Goal: Find specific page/section: Find specific page/section

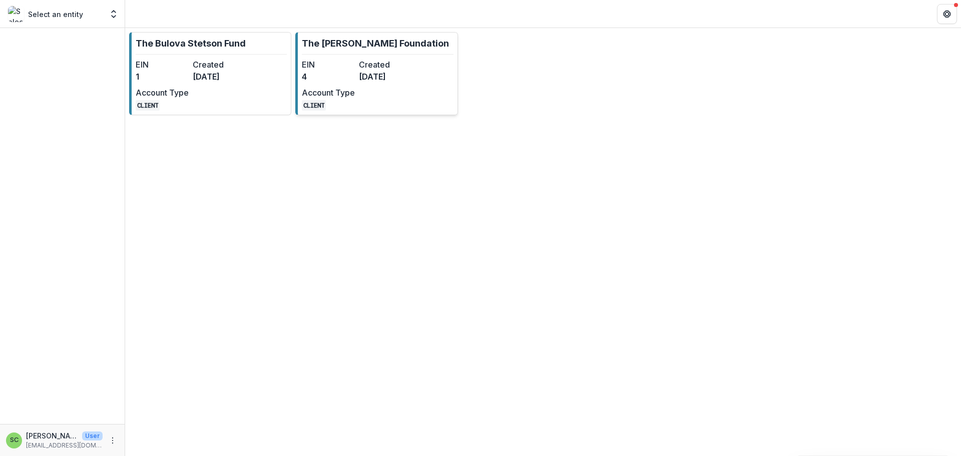
click at [344, 83] on dd "4" at bounding box center [328, 77] width 53 height 12
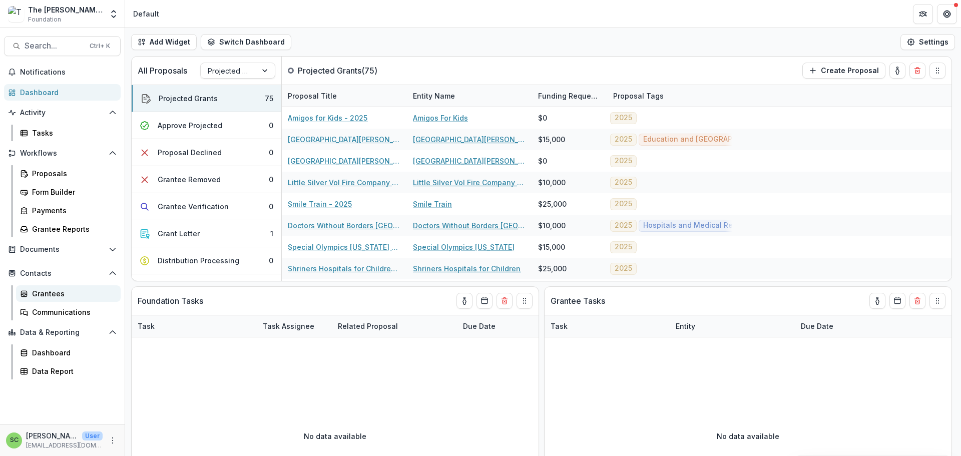
click at [67, 299] on div "Grantees" at bounding box center [72, 293] width 81 height 11
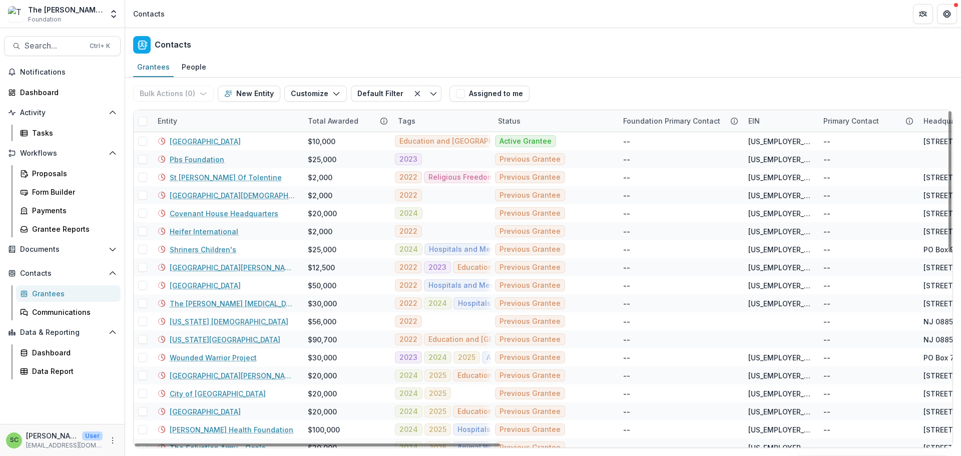
click at [205, 132] on div "Entity" at bounding box center [227, 121] width 150 height 22
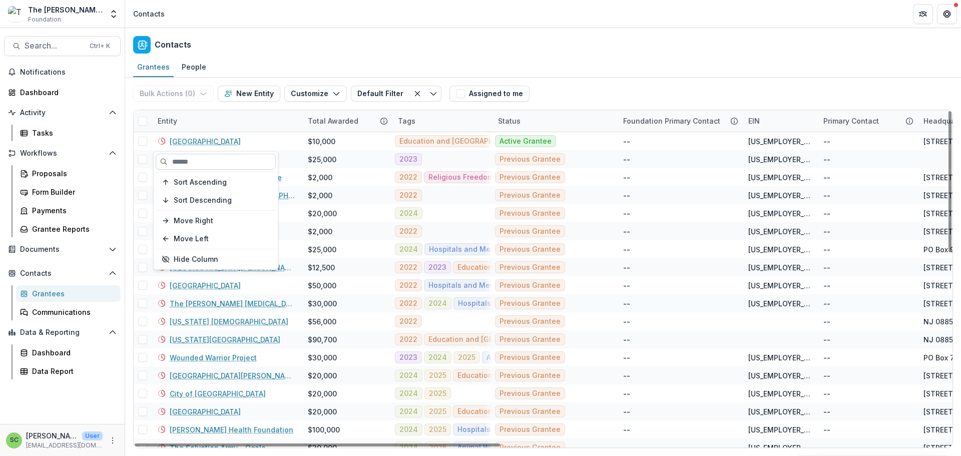
click at [196, 170] on input at bounding box center [216, 162] width 120 height 16
click at [273, 74] on div "Grantees People" at bounding box center [543, 68] width 836 height 20
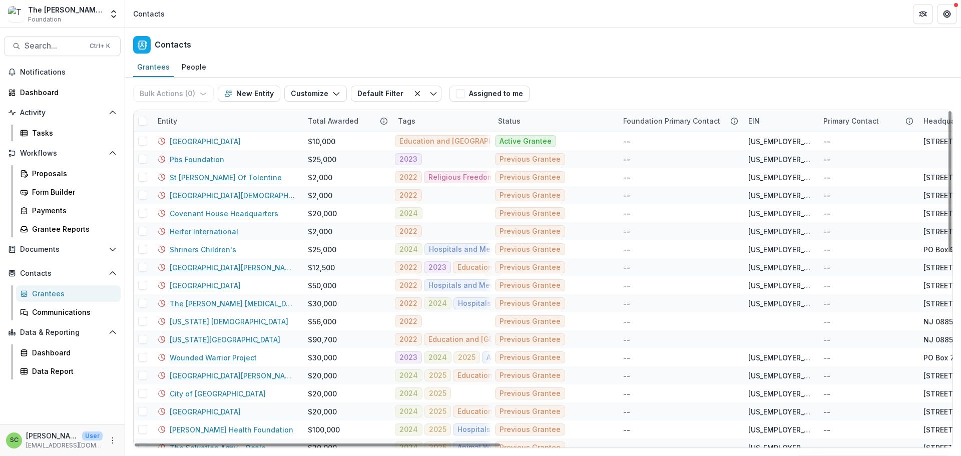
scroll to position [67, 0]
click at [90, 376] on div "Data Report" at bounding box center [72, 371] width 81 height 11
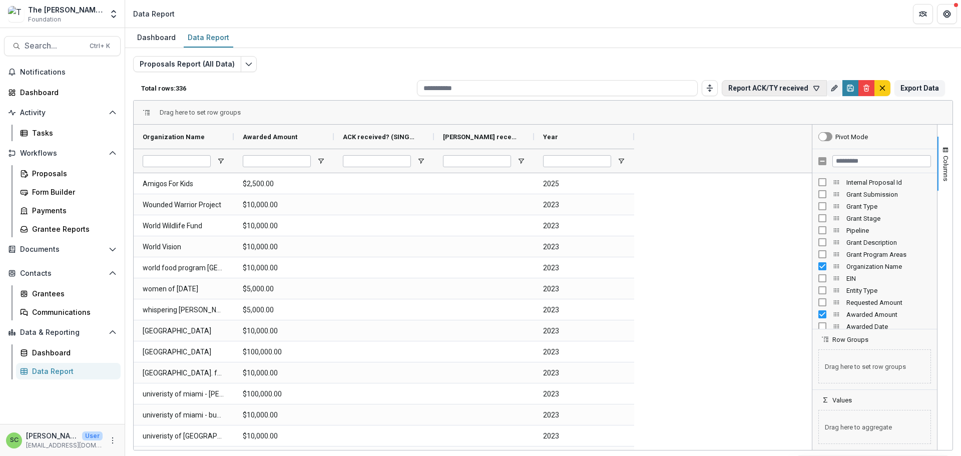
click at [812, 92] on icon "button" at bounding box center [816, 88] width 8 height 8
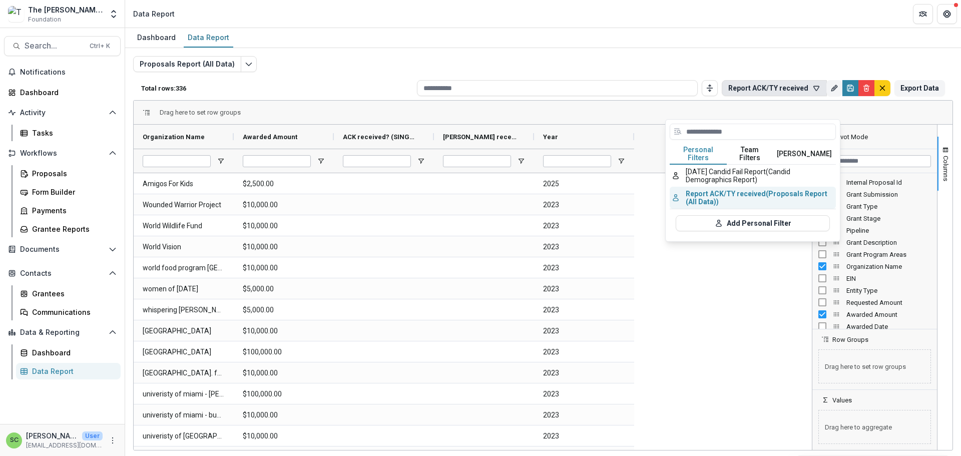
click at [745, 209] on button "Report ACK/[PERSON_NAME] received (Proposals Report (All Data))" at bounding box center [753, 198] width 166 height 22
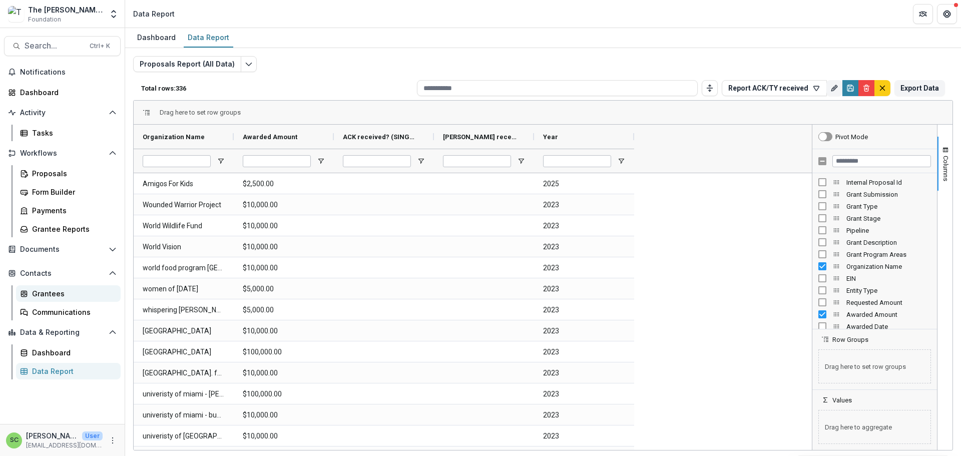
click at [65, 299] on div "Grantees" at bounding box center [72, 293] width 81 height 11
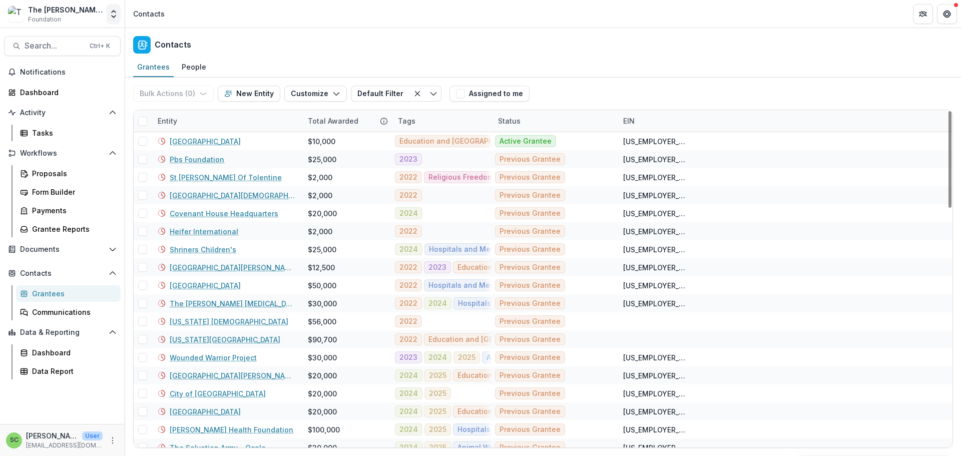
click at [112, 18] on polyline "Open entity switcher" at bounding box center [114, 17] width 4 height 2
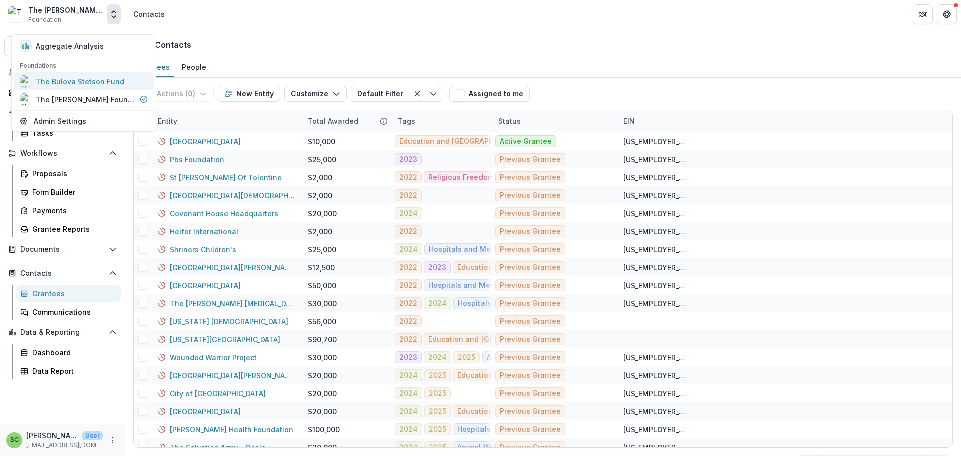
click at [113, 87] on div "The Bulova Stetson Fund" at bounding box center [80, 81] width 89 height 11
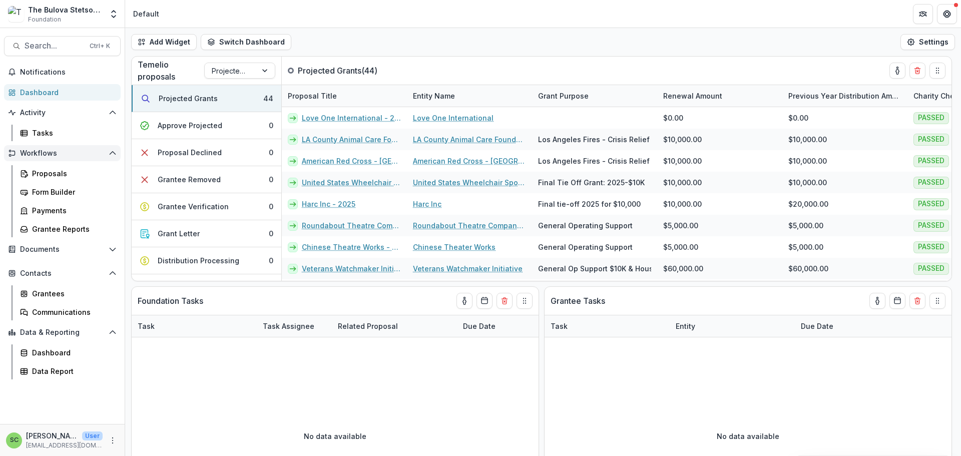
scroll to position [67, 0]
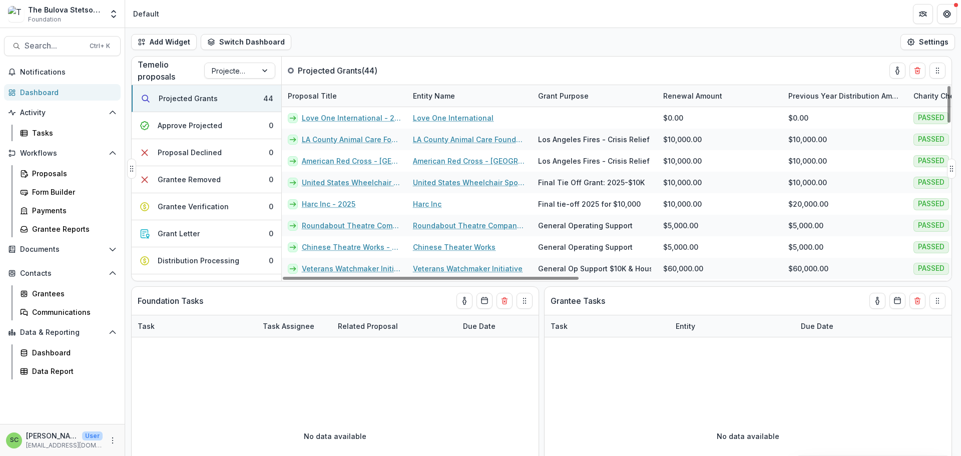
click at [280, 84] on div "Temelio proposals Projected Grants" at bounding box center [207, 71] width 150 height 28
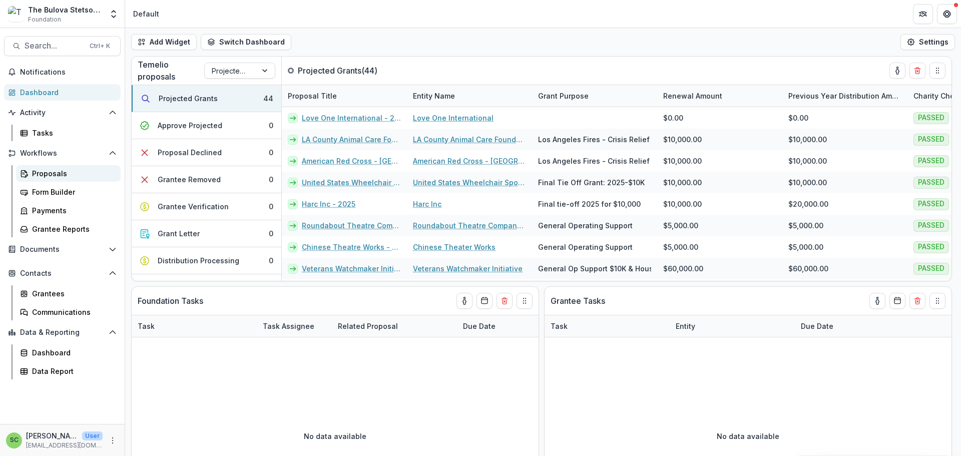
click at [71, 168] on div "Proposals" at bounding box center [72, 173] width 81 height 11
